Goal: Check status: Check status

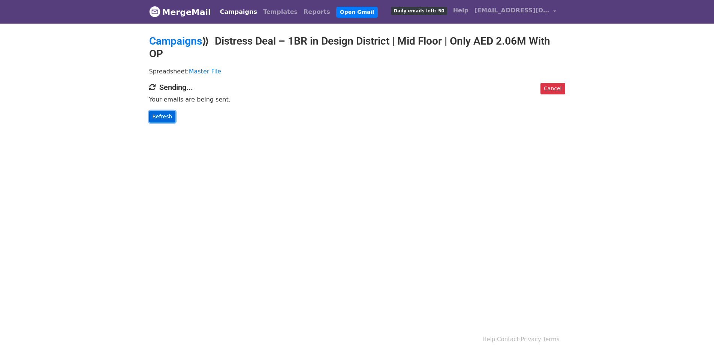
click at [161, 121] on link "Refresh" at bounding box center [162, 117] width 27 height 12
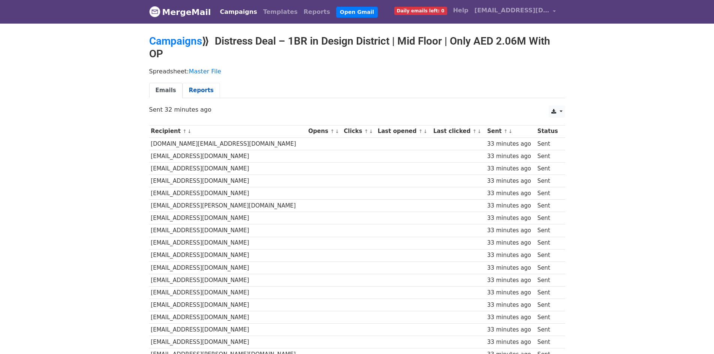
click at [191, 94] on link "Reports" at bounding box center [200, 90] width 37 height 15
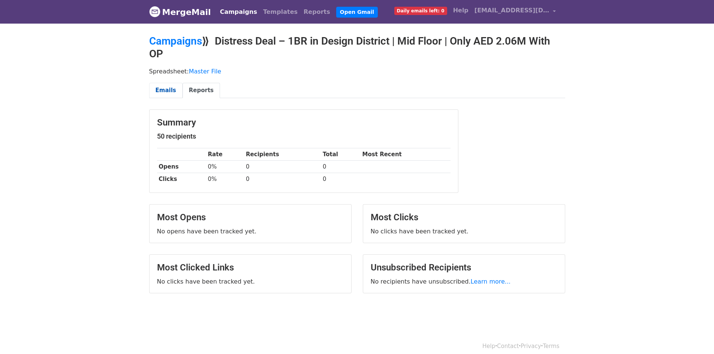
click at [166, 90] on link "Emails" at bounding box center [165, 90] width 33 height 15
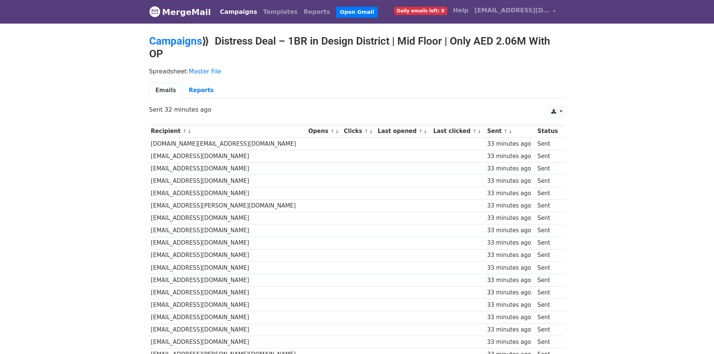
click at [166, 90] on link "Emails" at bounding box center [165, 90] width 33 height 15
click at [202, 93] on link "Reports" at bounding box center [200, 90] width 37 height 15
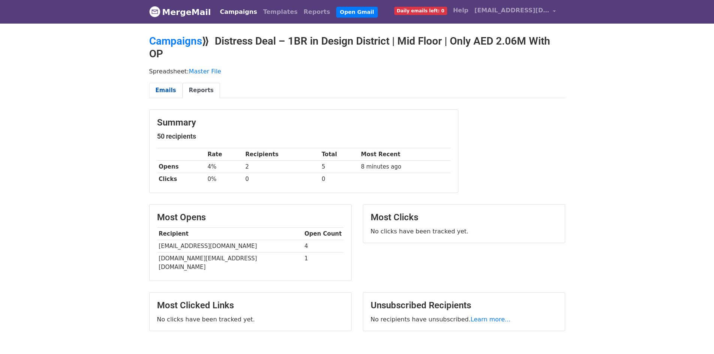
click at [161, 83] on link "Emails" at bounding box center [165, 90] width 33 height 15
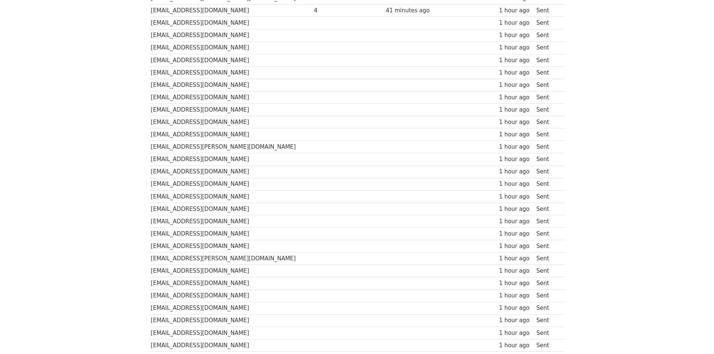
scroll to position [95, 0]
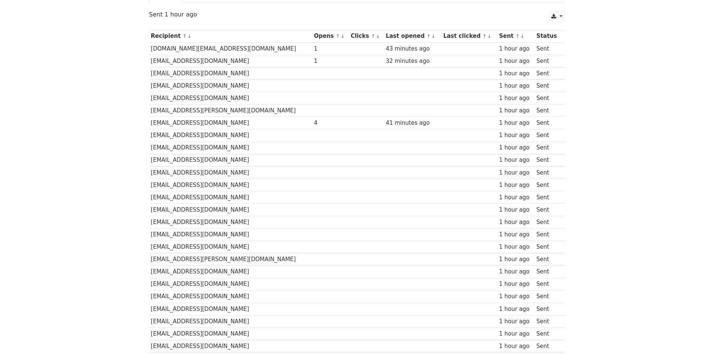
click at [294, 118] on td "[EMAIL_ADDRESS][DOMAIN_NAME]" at bounding box center [230, 123] width 163 height 12
click at [197, 122] on td "[EMAIL_ADDRESS][DOMAIN_NAME]" at bounding box center [230, 123] width 163 height 12
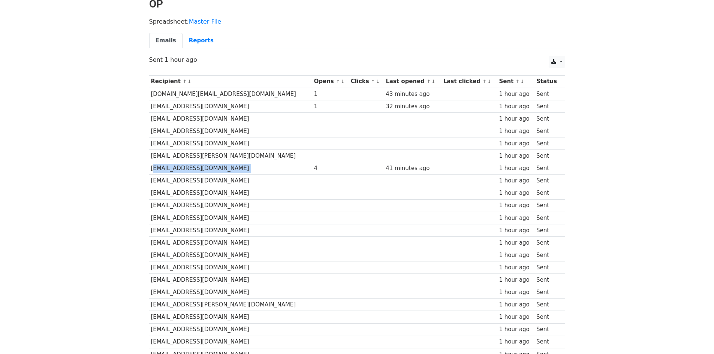
scroll to position [0, 0]
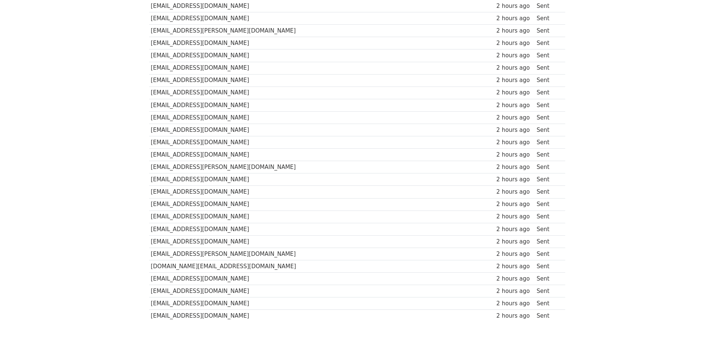
scroll to position [470, 0]
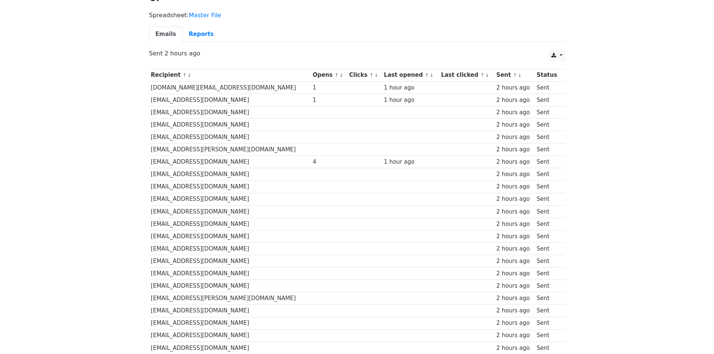
scroll to position [0, 0]
